Goal: Navigation & Orientation: Find specific page/section

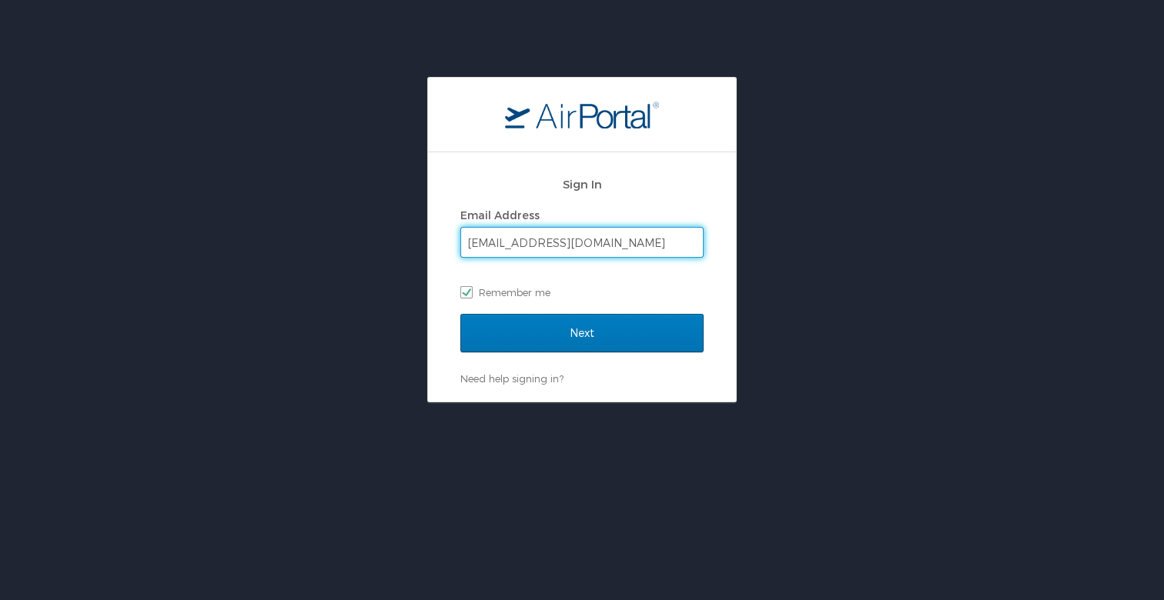
click at [582, 333] on input "Next" at bounding box center [581, 333] width 243 height 38
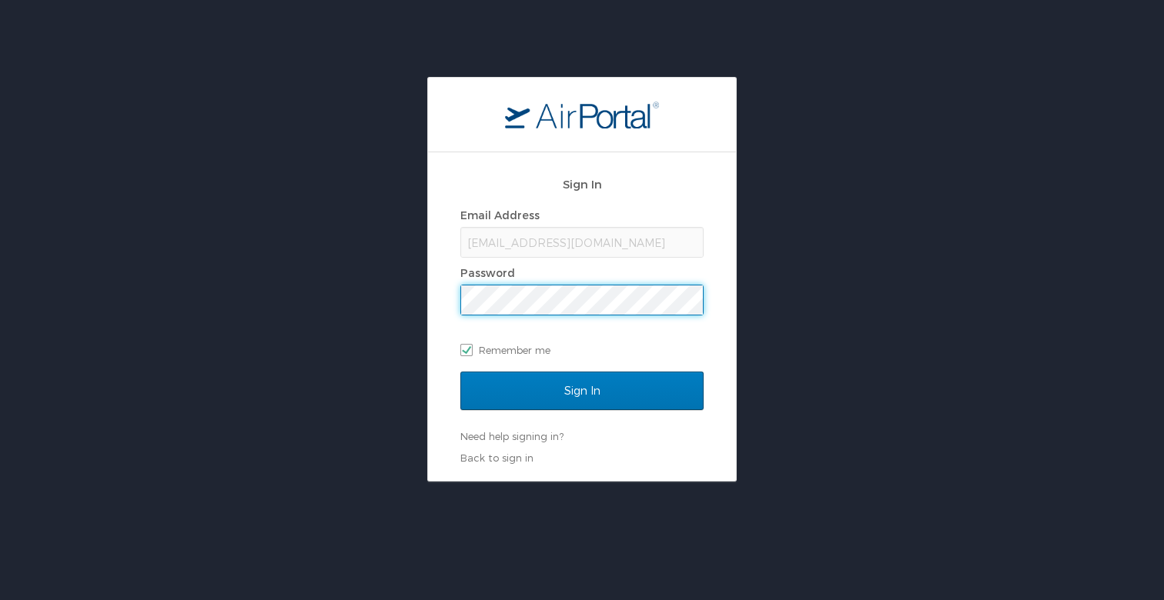
click at [582, 390] on input "Sign In" at bounding box center [581, 391] width 243 height 38
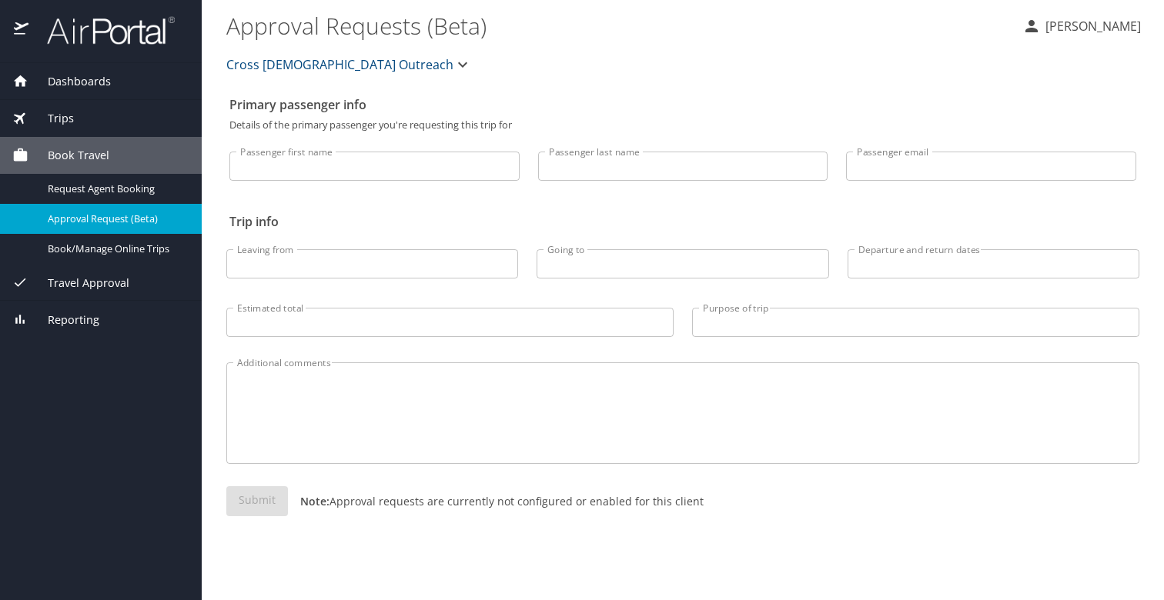
click at [92, 124] on div "Trips" at bounding box center [100, 118] width 177 height 17
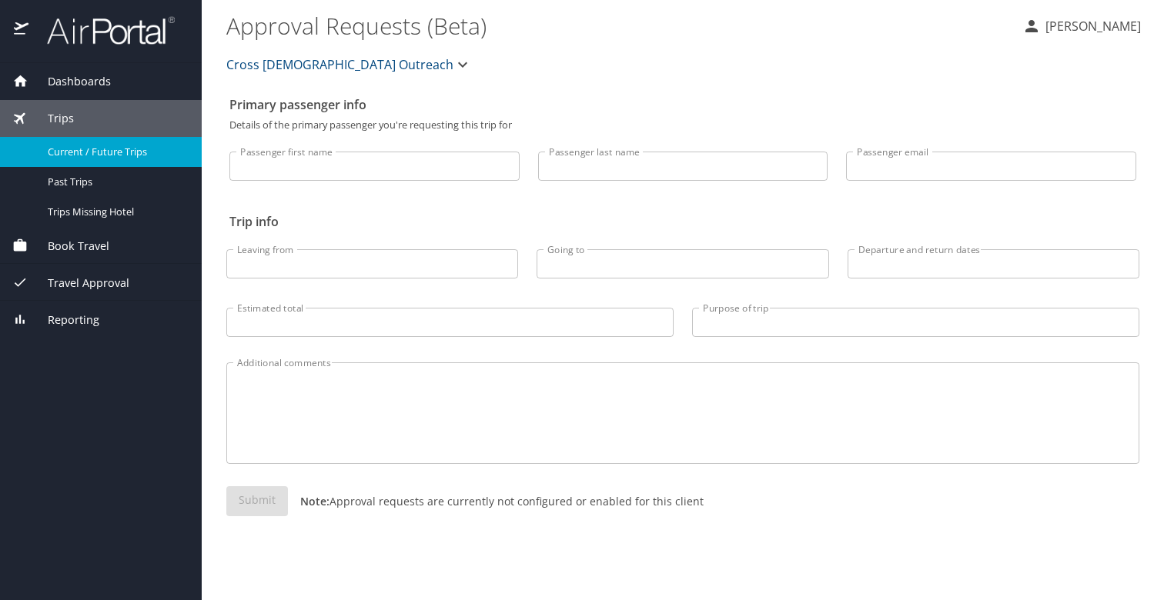
click at [115, 158] on span "Current / Future Trips" at bounding box center [115, 152] width 135 height 15
